Goal: Information Seeking & Learning: Learn about a topic

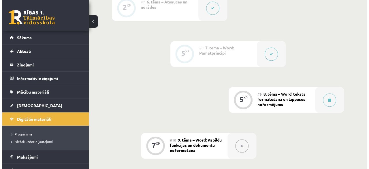
scroll to position [484, 0]
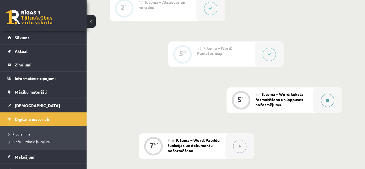
click at [331, 95] on div at bounding box center [327, 100] width 29 height 26
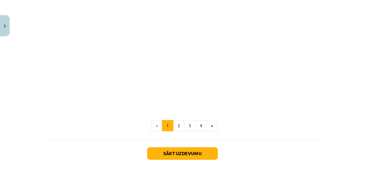
scroll to position [1196, 0]
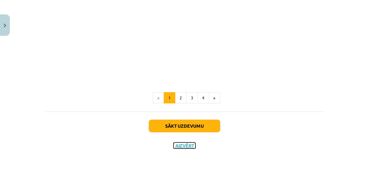
click at [187, 146] on button "Aizvērt" at bounding box center [185, 145] width 22 height 6
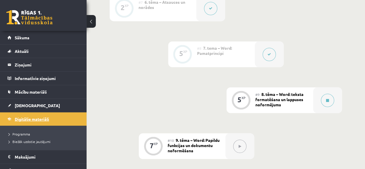
click at [45, 113] on link "Digitālie materiāli" at bounding box center [43, 118] width 72 height 13
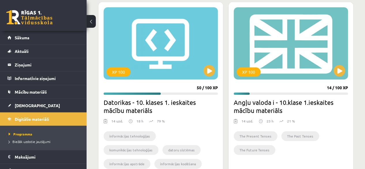
scroll to position [190, 0]
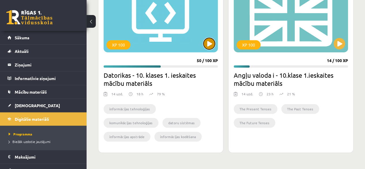
click at [213, 42] on button at bounding box center [209, 44] width 12 height 12
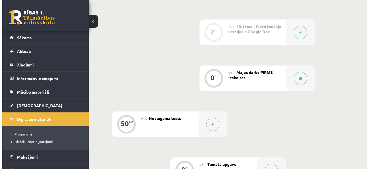
scroll to position [643, 0]
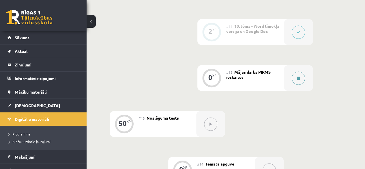
click at [303, 72] on button at bounding box center [298, 78] width 13 height 13
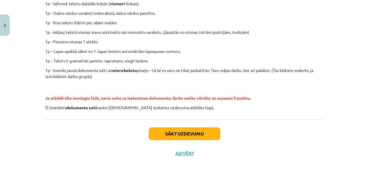
scroll to position [166, 0]
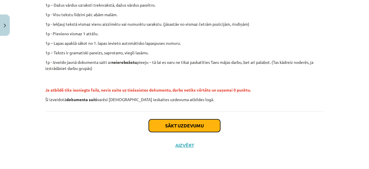
click at [199, 127] on button "Sākt uzdevumu" at bounding box center [185, 125] width 72 height 13
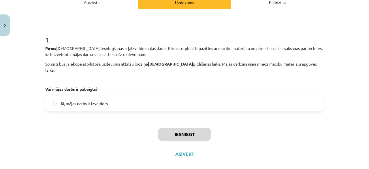
scroll to position [92, 0]
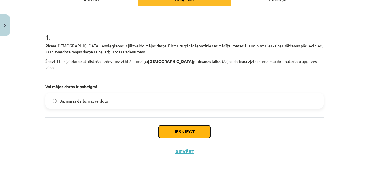
click at [166, 125] on button "Iesniegt" at bounding box center [184, 131] width 52 height 13
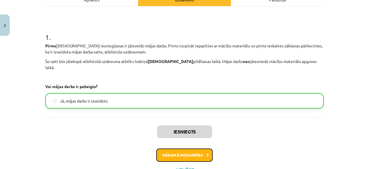
click at [189, 150] on button "Nākamā nodarbība" at bounding box center [184, 154] width 57 height 13
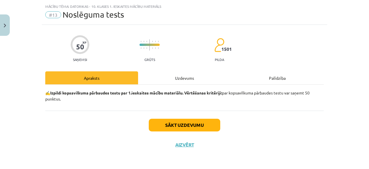
scroll to position [13, 0]
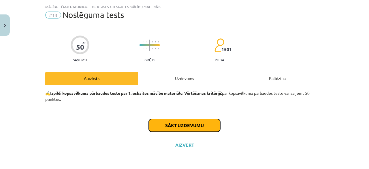
click at [195, 129] on button "Sākt uzdevumu" at bounding box center [185, 125] width 72 height 13
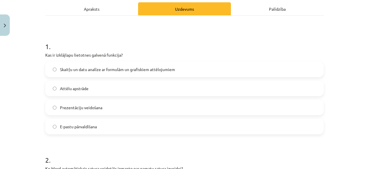
scroll to position [83, 0]
drag, startPoint x: 43, startPoint y: 55, endPoint x: 106, endPoint y: 129, distance: 96.6
click at [106, 129] on div "1 . Kas ir izklājlapu lietotnes galvenā funkcija? Skaitļu un datu analīze ar fo…" at bounding box center [184, 83] width 279 height 102
copy div "Kas ir izklājlapu lietotnes galvenā funkcija? Skaitļu un datu analīze ar formul…"
click at [109, 67] on span "Skaitļu un datu analīze ar formulām un grafiskiem attēlojumiem" at bounding box center [117, 69] width 115 height 6
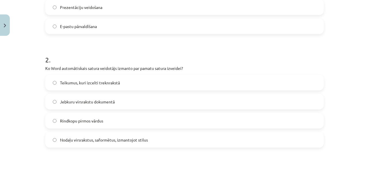
scroll to position [191, 0]
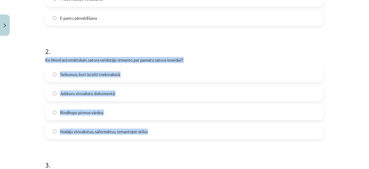
drag, startPoint x: 40, startPoint y: 59, endPoint x: 150, endPoint y: 129, distance: 130.2
copy div "Ko Word automātiskais satura veidotājs izmanto par pamatu satura izveidei? Teik…"
click at [138, 130] on span "Nodaļu virsrakstus, saformētus, izmantojot stilus" at bounding box center [104, 131] width 88 height 6
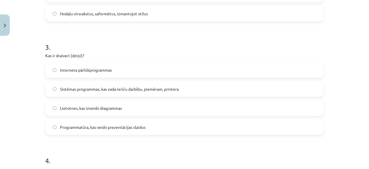
scroll to position [311, 0]
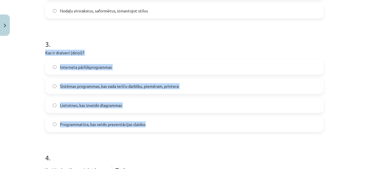
drag, startPoint x: 42, startPoint y: 51, endPoint x: 145, endPoint y: 123, distance: 126.0
copy div "Kas ir draiveri (dziņi)? Interneta pārlūkprogrammas Sistēmas programmas, kas va…"
click at [134, 85] on span "Sistēmas programmas, kas vada ierīču darbību, piemēram, printera" at bounding box center [119, 86] width 119 height 6
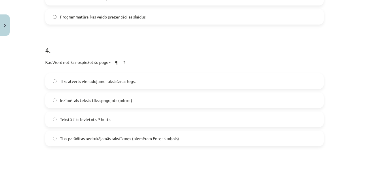
scroll to position [430, 0]
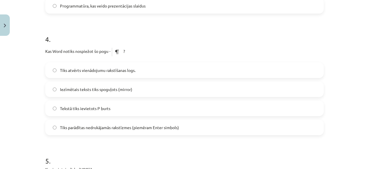
click at [153, 131] on label "Tiks parādītas nedrukājamās rakstīzmes (piemēram Enter simbols)" at bounding box center [184, 127] width 277 height 14
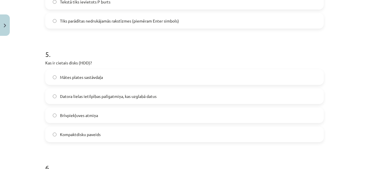
scroll to position [540, 0]
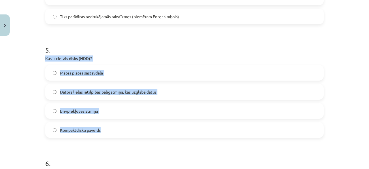
drag, startPoint x: 41, startPoint y: 56, endPoint x: 112, endPoint y: 128, distance: 101.4
click at [112, 128] on div "50 XP Saņemsi Grūts 1501 pilda Apraksts Uzdevums Palīdzība 1 . Kas ir izklājlap…" at bounding box center [185, 118] width 286 height 1240
copy div "Kas ir cietais disks (HDD)? Mātes plates sastāvdaļa Datora lielas ietilpības pa…"
click at [108, 89] on span "Datora lielas ietilpības palīgatmiņa, kas uzglabā datus" at bounding box center [108, 92] width 97 height 6
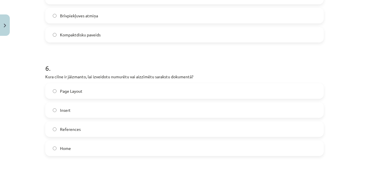
scroll to position [654, 0]
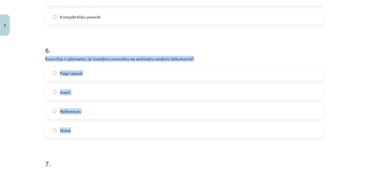
drag, startPoint x: 43, startPoint y: 58, endPoint x: 95, endPoint y: 123, distance: 83.3
click at [95, 123] on div "6 . Kura cilne ir jāizmanto, lai izveidotu numurētu vai aizzīmētu sarakstu doku…" at bounding box center [184, 87] width 279 height 102
copy div "Kura cilne ir jāizmanto, lai izveidotu numurētu vai aizzīmētu sarakstu dokument…"
click at [82, 127] on label "Home" at bounding box center [184, 130] width 277 height 14
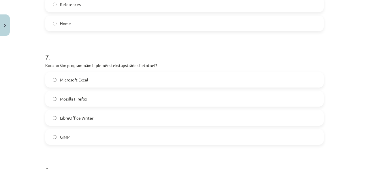
scroll to position [761, 0]
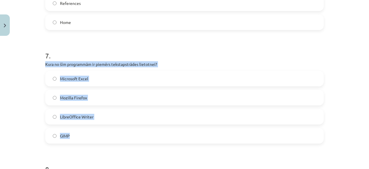
drag, startPoint x: 41, startPoint y: 62, endPoint x: 98, endPoint y: 133, distance: 91.1
copy div "Kura no šīm programmām ir piemērs tekstapstrādes lietotnei? Microsoft Excel Moz…"
click at [94, 112] on label "LibreOffice Writer" at bounding box center [184, 116] width 277 height 14
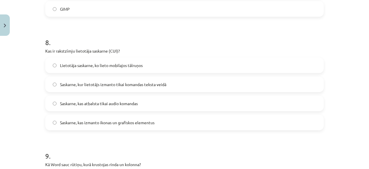
scroll to position [888, 0]
drag, startPoint x: 41, startPoint y: 50, endPoint x: 155, endPoint y: 121, distance: 134.8
copy div "Kas ir rakstzīmju lietotāja saskarne (CUI)? Lietotāja saskarne, ko lieto mobila…"
click at [151, 85] on span "Saskarne, kur lietotājs izmanto tikai komandas teksta veidā" at bounding box center [113, 84] width 106 height 6
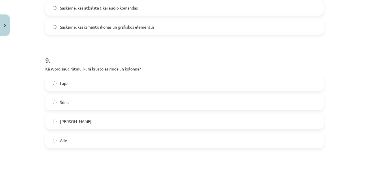
scroll to position [987, 0]
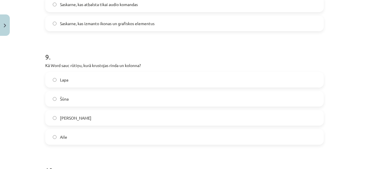
click at [71, 102] on label "Šūna" at bounding box center [184, 98] width 277 height 14
drag, startPoint x: 42, startPoint y: 63, endPoint x: 92, endPoint y: 138, distance: 89.8
click at [32, 109] on div "Mācību tēma: Datorikas - 10. klases 1. ieskaites mācību materiāls #13 Noslēguma…" at bounding box center [184, 84] width 369 height 169
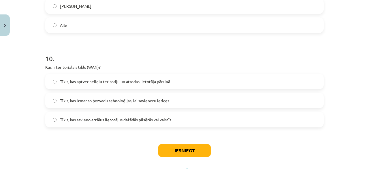
scroll to position [1099, 0]
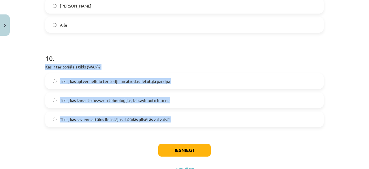
drag, startPoint x: 41, startPoint y: 66, endPoint x: 172, endPoint y: 117, distance: 140.3
copy div "Kas ir teritoriālais tīkls (WAN)? Tīkls, kas aptver nelielu teritoriju un atrod…"
click at [150, 121] on span "Tīkls, kas savieno attālus lietotājus dažādās pilsētās vai valstīs" at bounding box center [115, 119] width 111 height 6
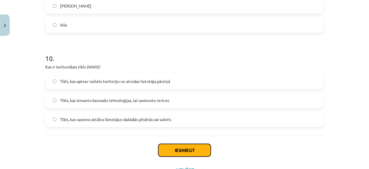
click at [185, 150] on button "Iesniegt" at bounding box center [184, 150] width 52 height 13
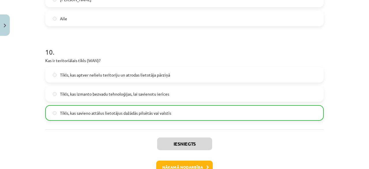
scroll to position [1142, 0]
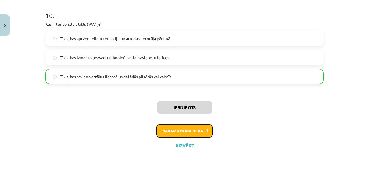
click at [200, 128] on button "Nākamā nodarbība" at bounding box center [184, 130] width 57 height 13
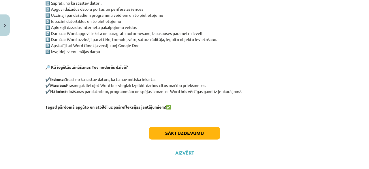
scroll to position [145, 0]
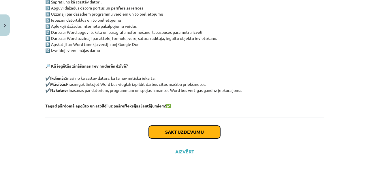
click at [200, 128] on button "Sākt uzdevumu" at bounding box center [185, 131] width 72 height 13
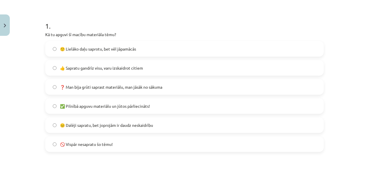
scroll to position [103, 0]
click at [163, 46] on label "🙂 Lielāko daļu saprotu, bet vēl jāpamācās" at bounding box center [184, 48] width 277 height 14
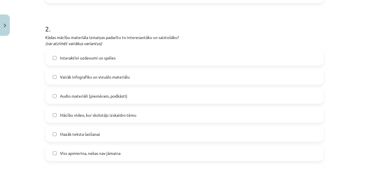
scroll to position [254, 0]
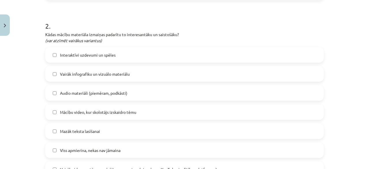
click at [137, 59] on label "Interaktīvi uzdevumi un spēles" at bounding box center [184, 55] width 277 height 14
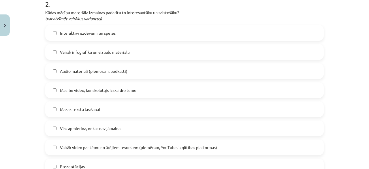
scroll to position [277, 0]
click at [133, 73] on label "Audio materiāli (piemēram, podkāsti)" at bounding box center [184, 70] width 277 height 14
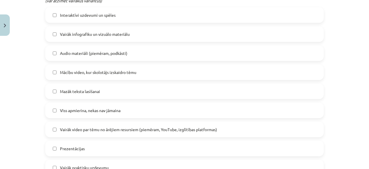
scroll to position [294, 0]
click at [126, 90] on label "Mazāk teksta lasīšanai" at bounding box center [184, 91] width 277 height 14
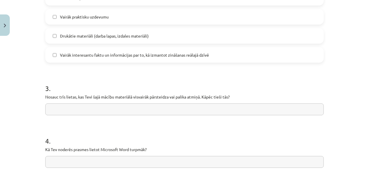
scroll to position [452, 0]
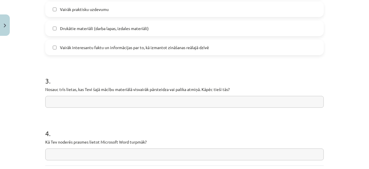
click at [116, 104] on input "text" at bounding box center [184, 102] width 279 height 12
type input "*"
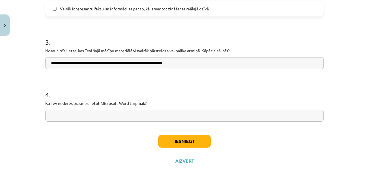
scroll to position [493, 0]
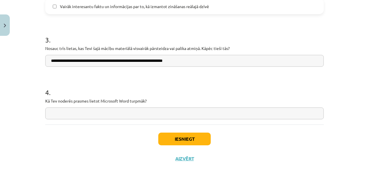
type input "**********"
click at [110, 114] on input "text" at bounding box center [184, 113] width 279 height 12
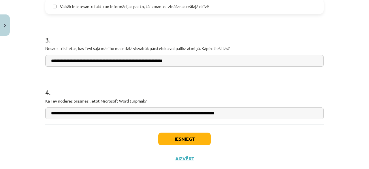
type input "**********"
click at [163, 138] on button "Iesniegt" at bounding box center [184, 138] width 52 height 13
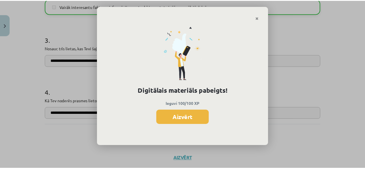
scroll to position [643, 0]
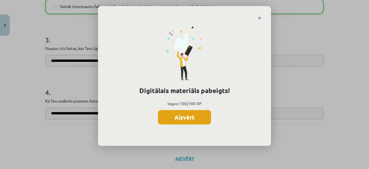
click at [182, 122] on button "Aizvērt" at bounding box center [184, 117] width 53 height 14
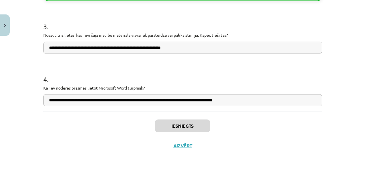
scroll to position [667, 0]
click at [180, 147] on button "Aizvērt" at bounding box center [183, 145] width 22 height 6
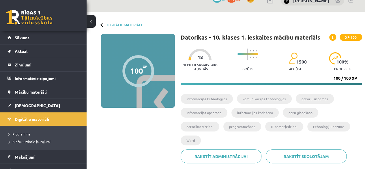
scroll to position [0, 0]
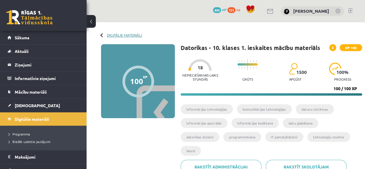
click at [116, 36] on link "Digitālie materiāli" at bounding box center [124, 35] width 35 height 4
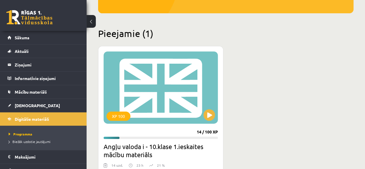
scroll to position [118, 0]
